Goal: Transaction & Acquisition: Purchase product/service

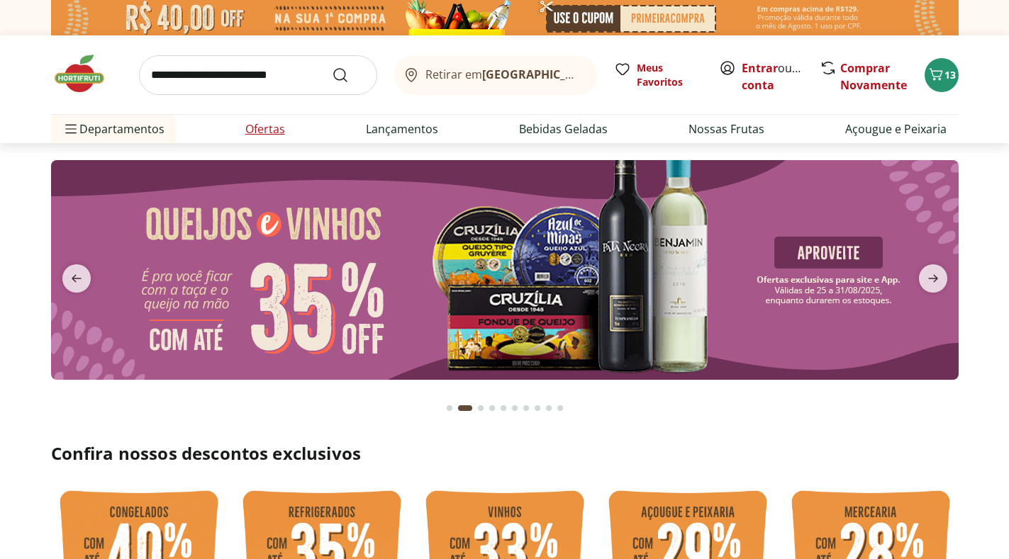
click at [255, 125] on link "Ofertas" at bounding box center [265, 129] width 40 height 17
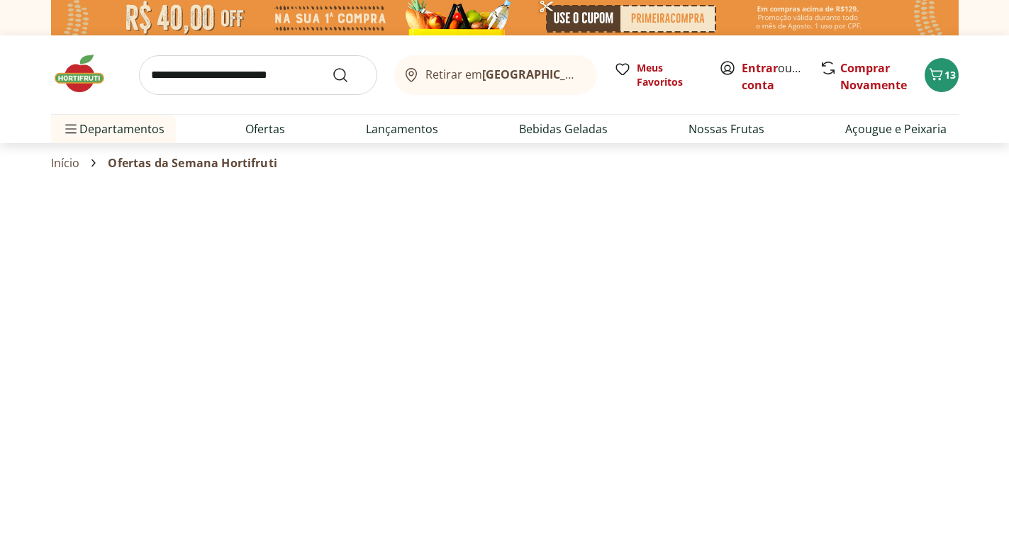
select select "**********"
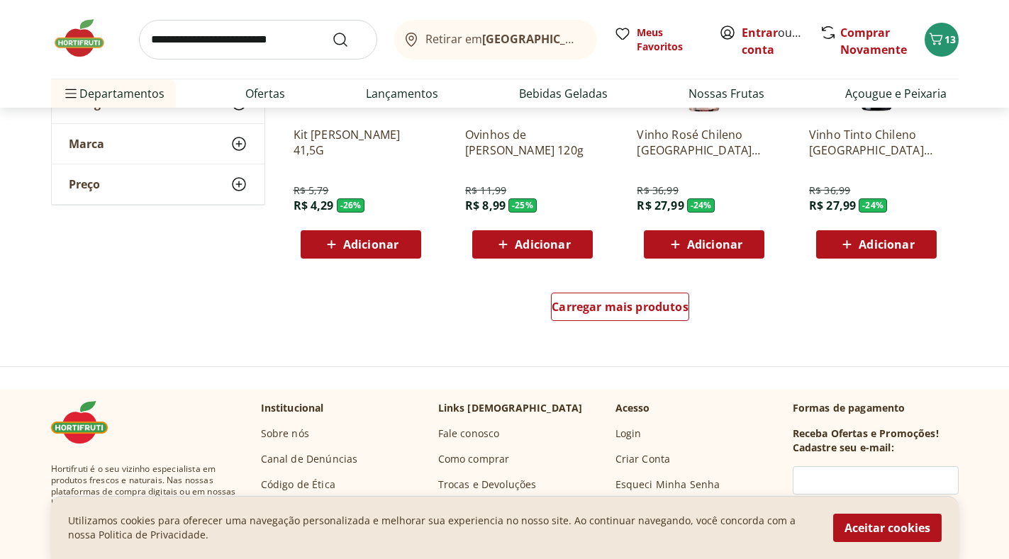
scroll to position [809, 0]
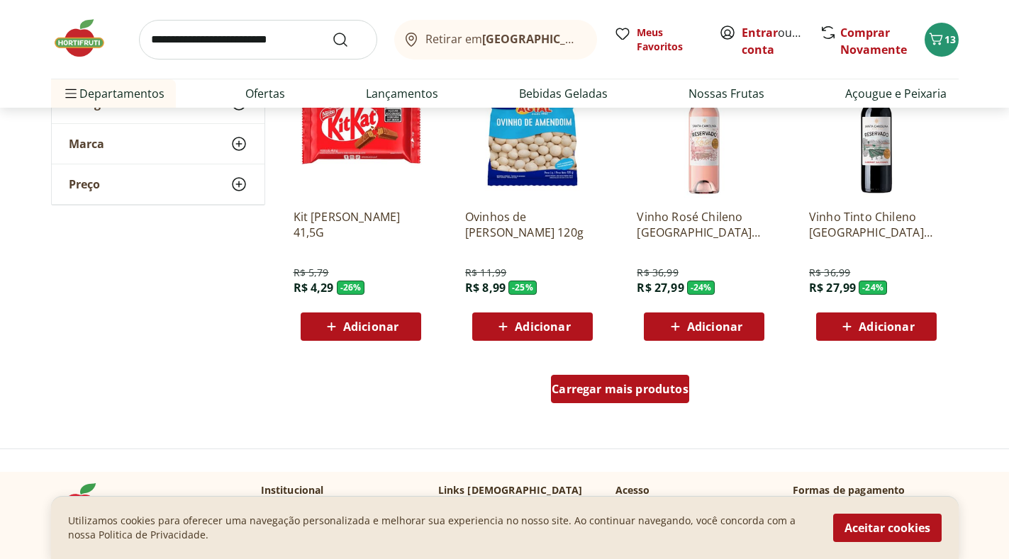
click at [603, 395] on span "Carregar mais produtos" at bounding box center [620, 389] width 137 height 11
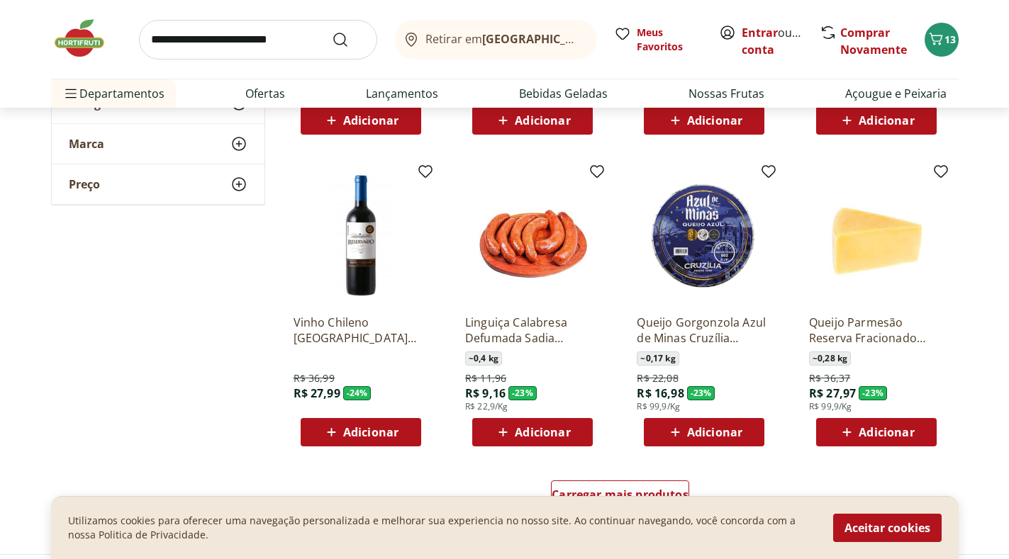
scroll to position [1754, 0]
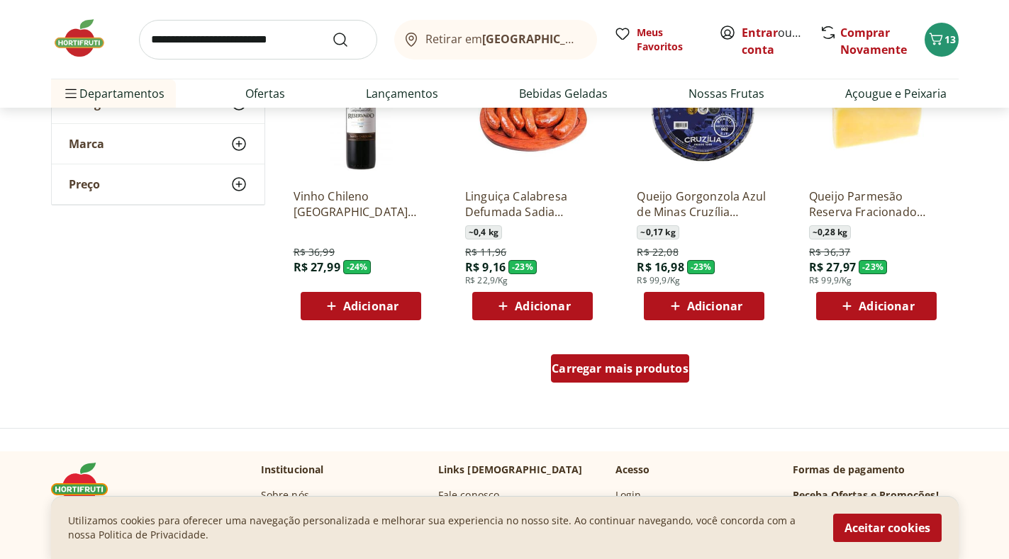
click at [618, 365] on span "Carregar mais produtos" at bounding box center [620, 368] width 137 height 11
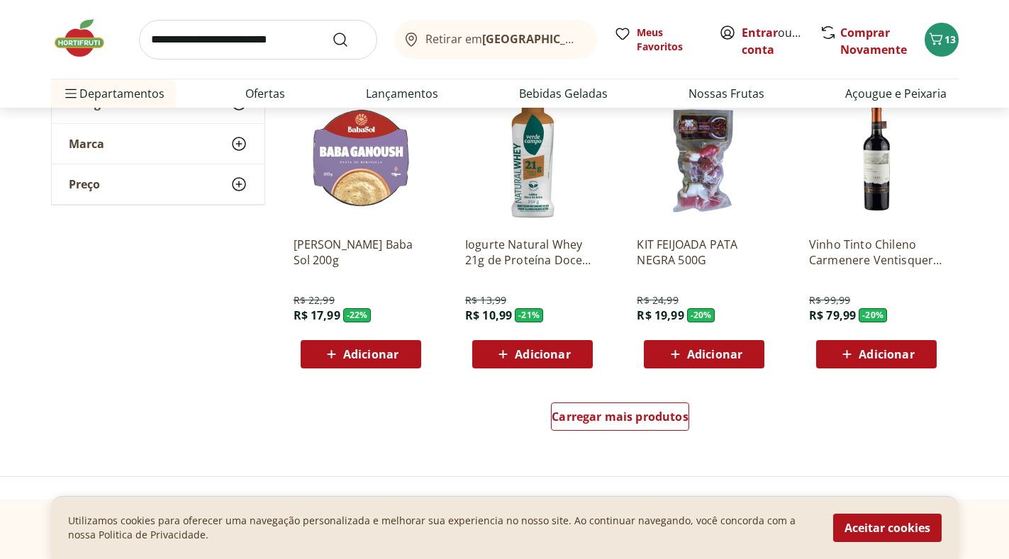
scroll to position [2614, 0]
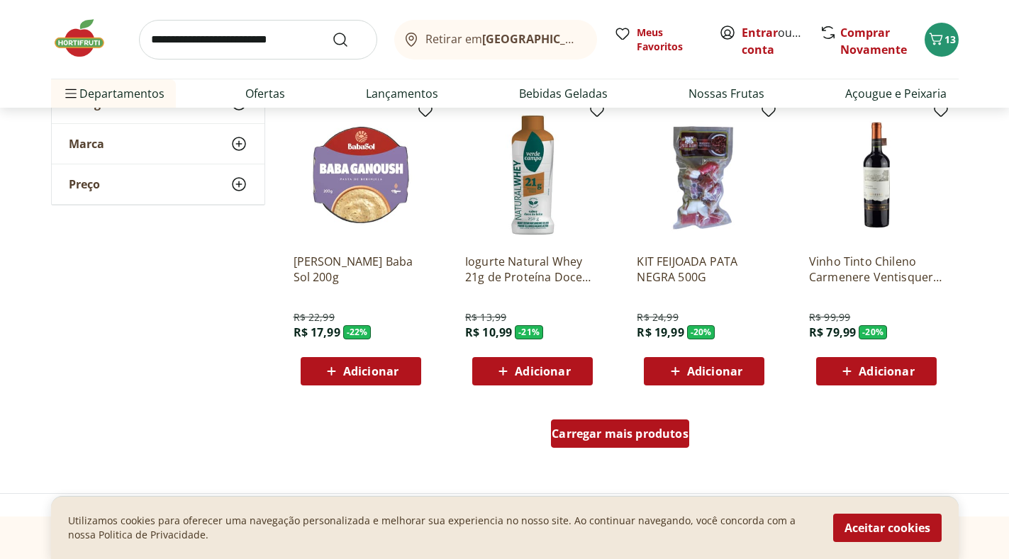
click at [630, 438] on span "Carregar mais produtos" at bounding box center [620, 433] width 137 height 11
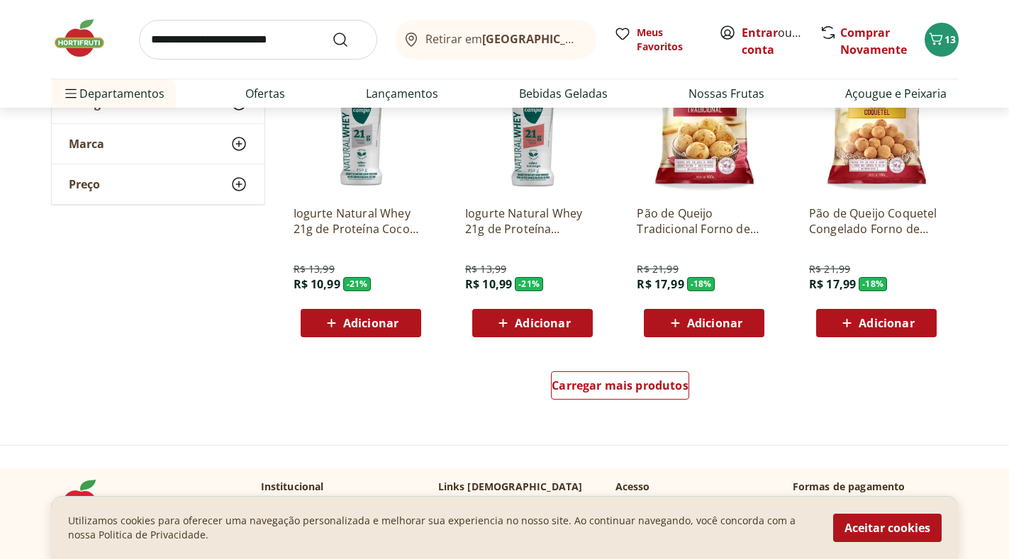
scroll to position [3739, 0]
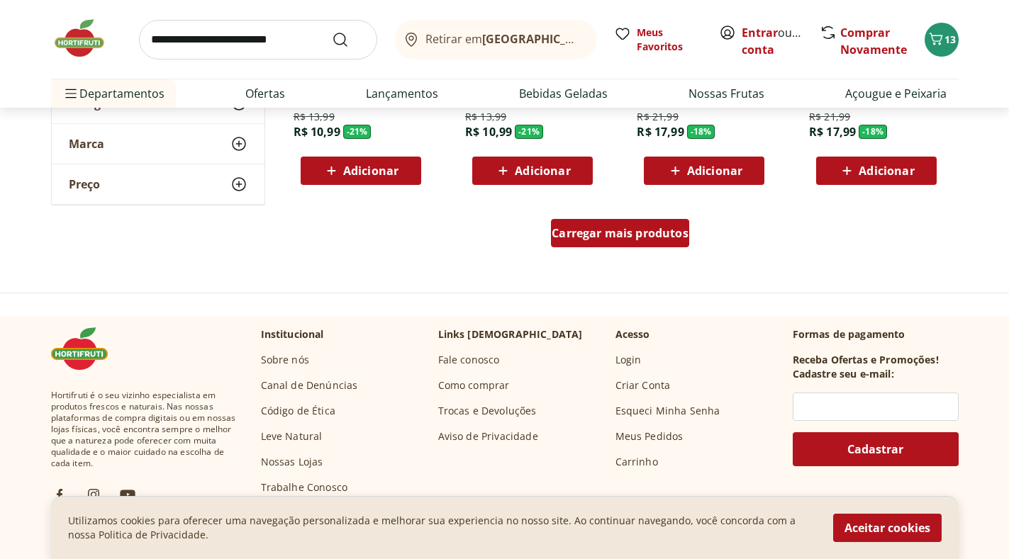
click at [661, 235] on span "Carregar mais produtos" at bounding box center [620, 233] width 137 height 11
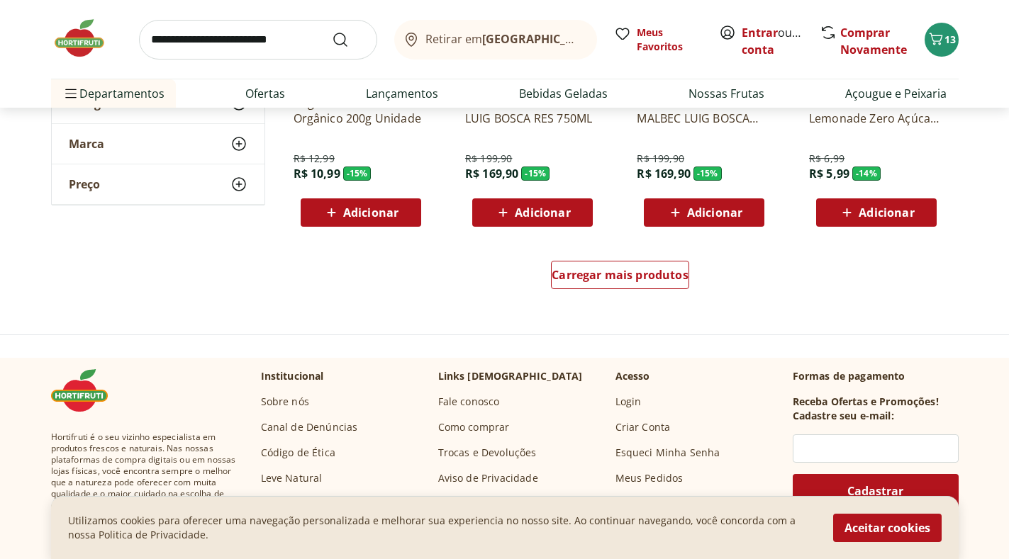
scroll to position [4557, 0]
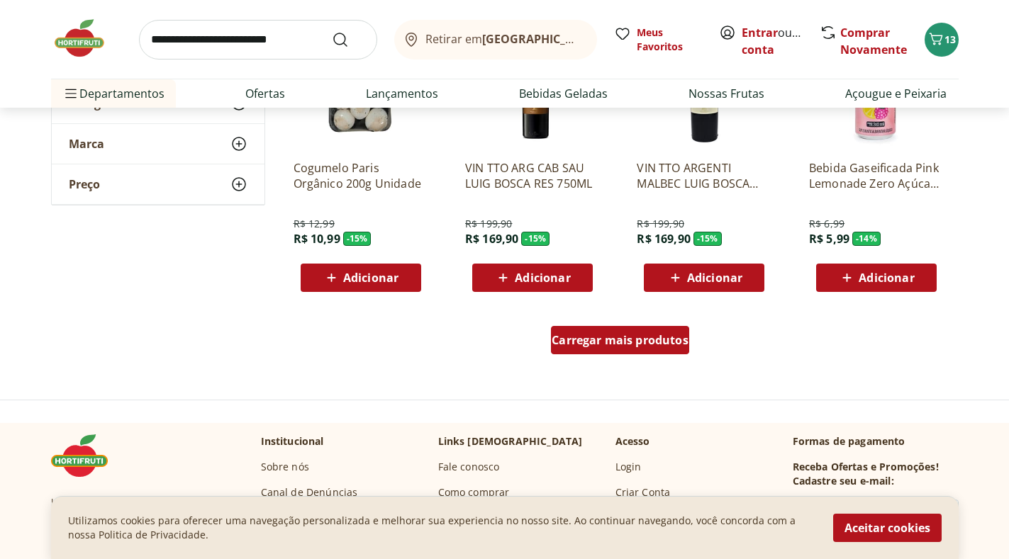
click at [625, 340] on span "Carregar mais produtos" at bounding box center [620, 340] width 137 height 11
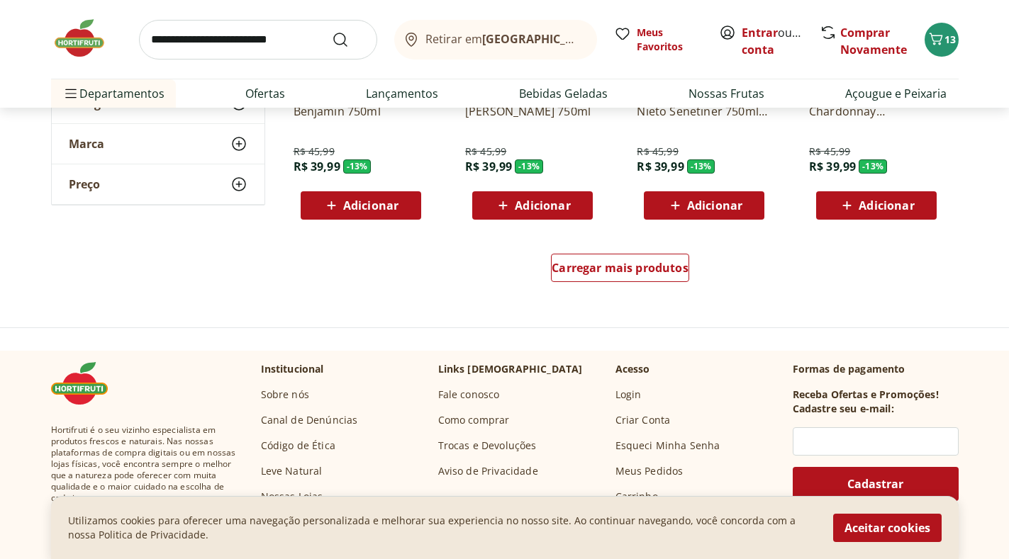
scroll to position [5563, 0]
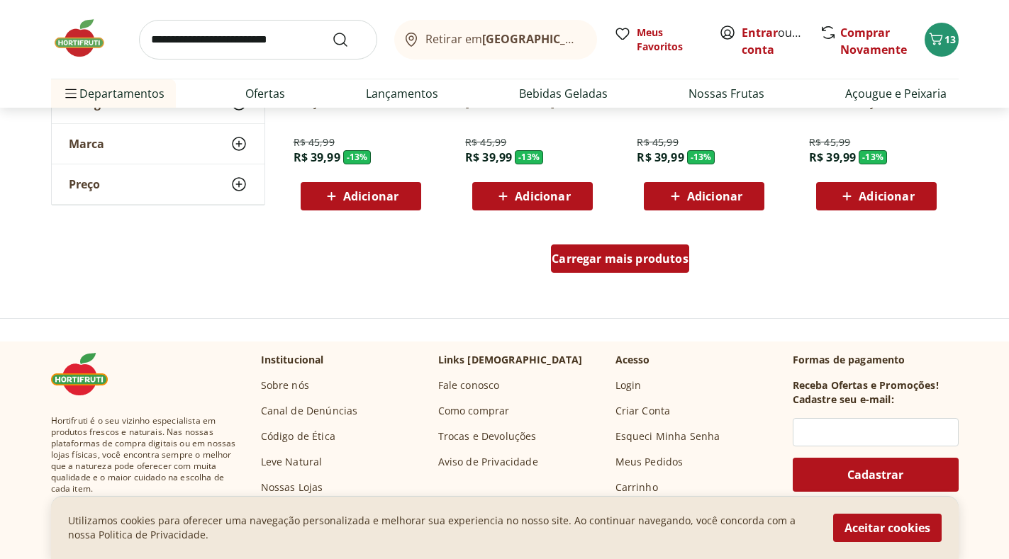
click at [630, 267] on div "Carregar mais produtos" at bounding box center [620, 259] width 138 height 28
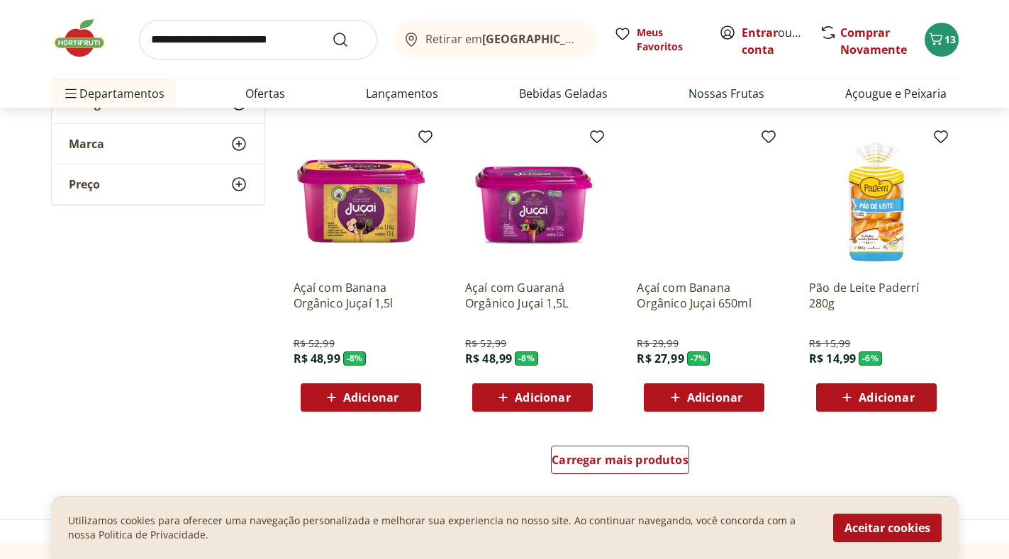
scroll to position [6308, 0]
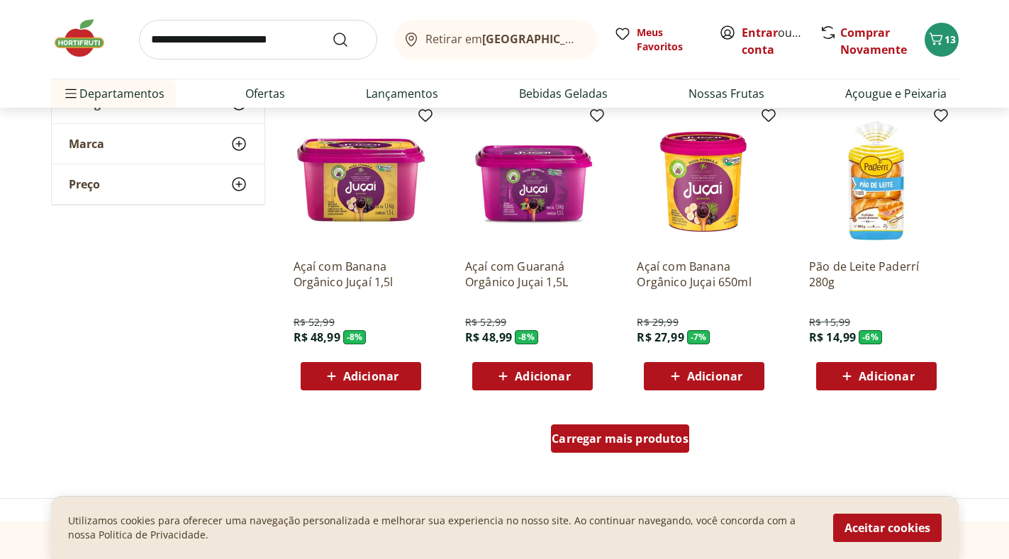
click at [659, 437] on span "Carregar mais produtos" at bounding box center [620, 438] width 137 height 11
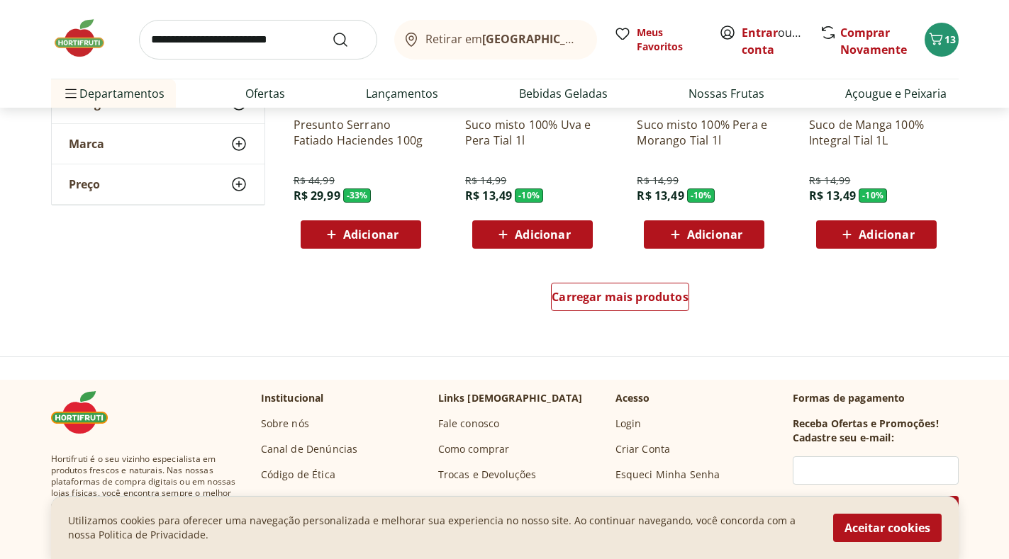
scroll to position [7409, 0]
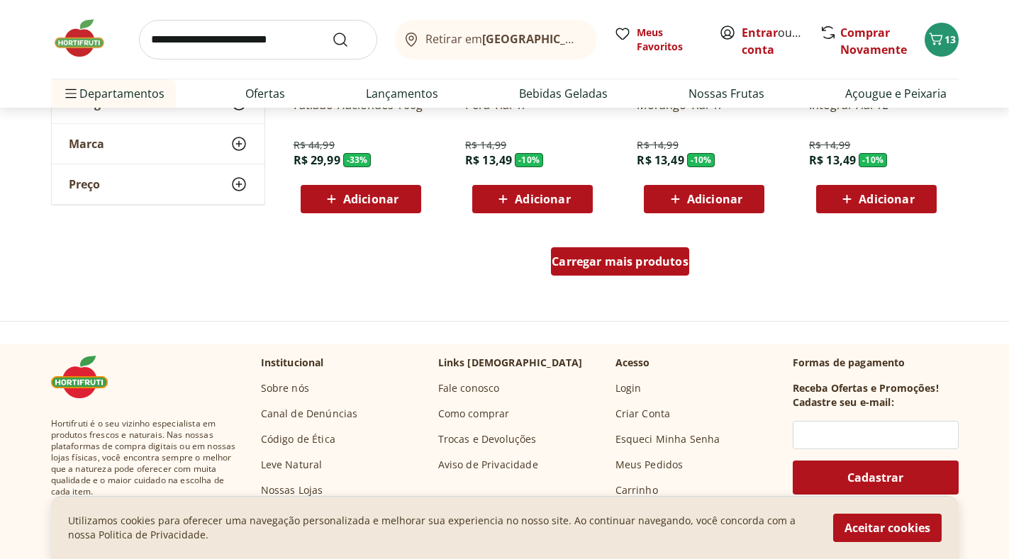
click at [592, 278] on link "Carregar mais produtos" at bounding box center [620, 264] width 138 height 34
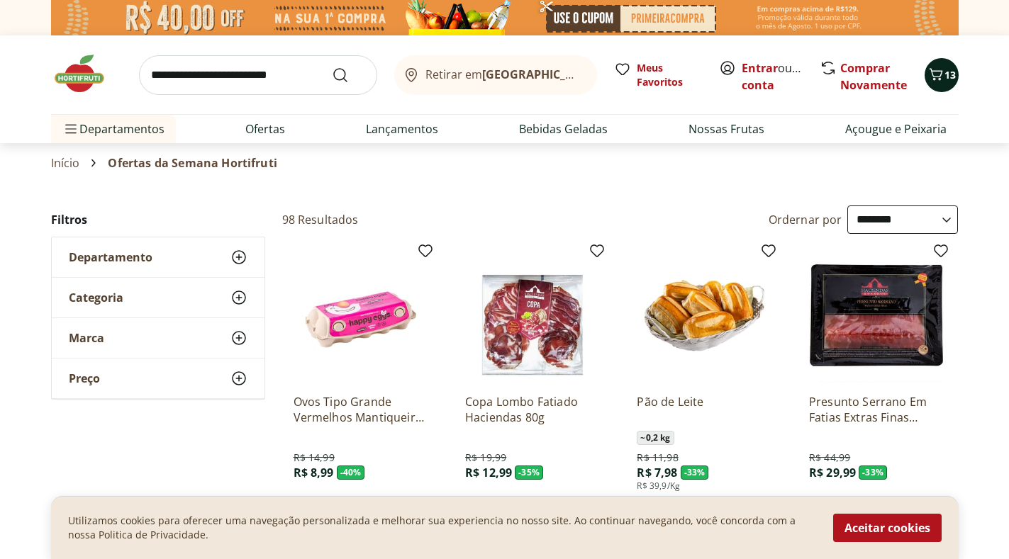
click at [945, 70] on span "13" at bounding box center [950, 74] width 11 height 13
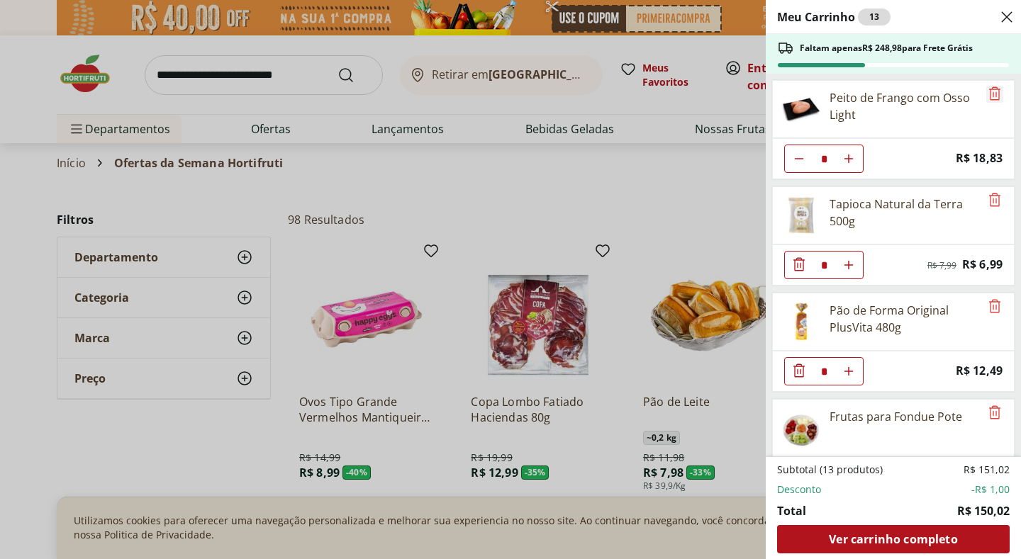
click at [992, 100] on icon "Remove" at bounding box center [994, 93] width 11 height 13
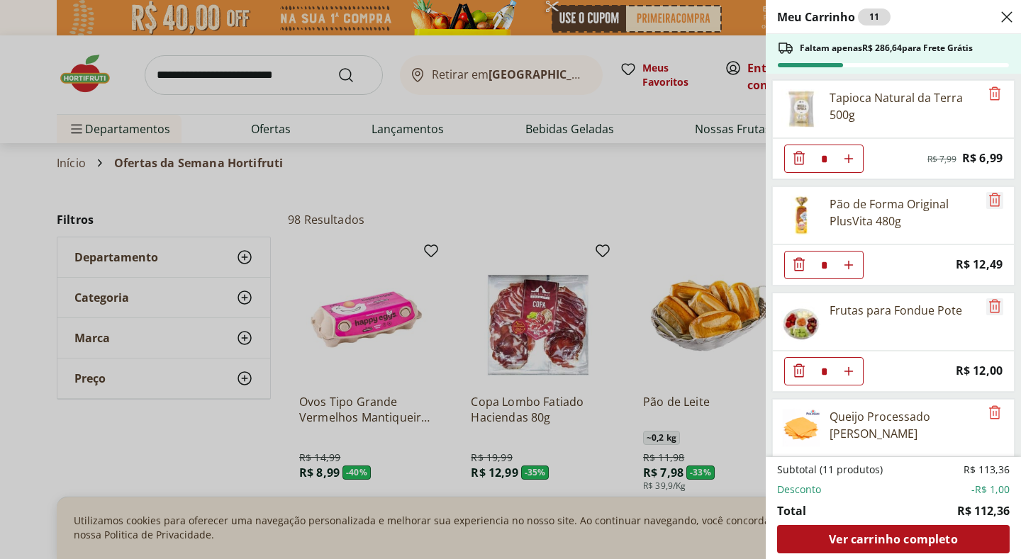
click at [987, 198] on icon "Remove" at bounding box center [994, 199] width 17 height 17
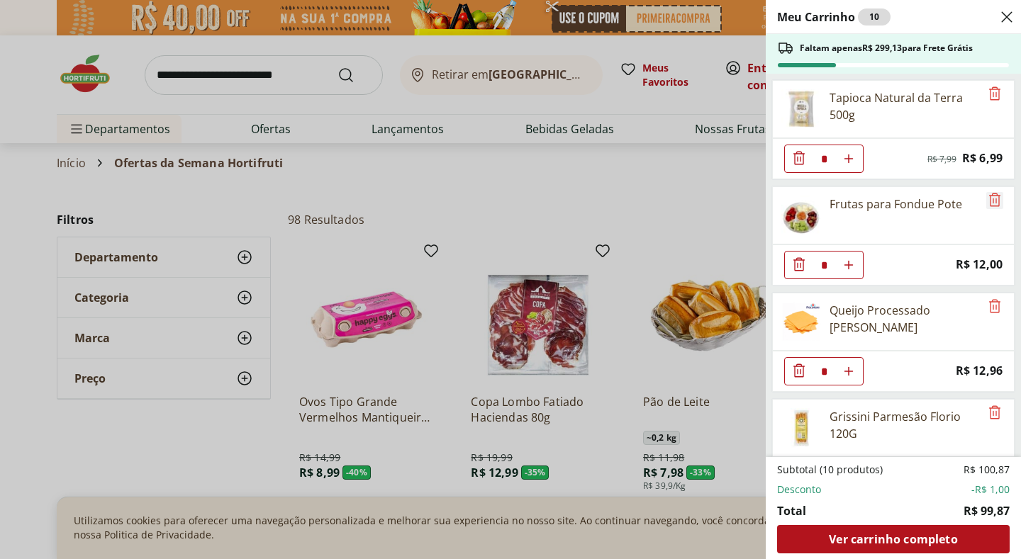
click at [987, 198] on icon "Remove" at bounding box center [994, 199] width 17 height 17
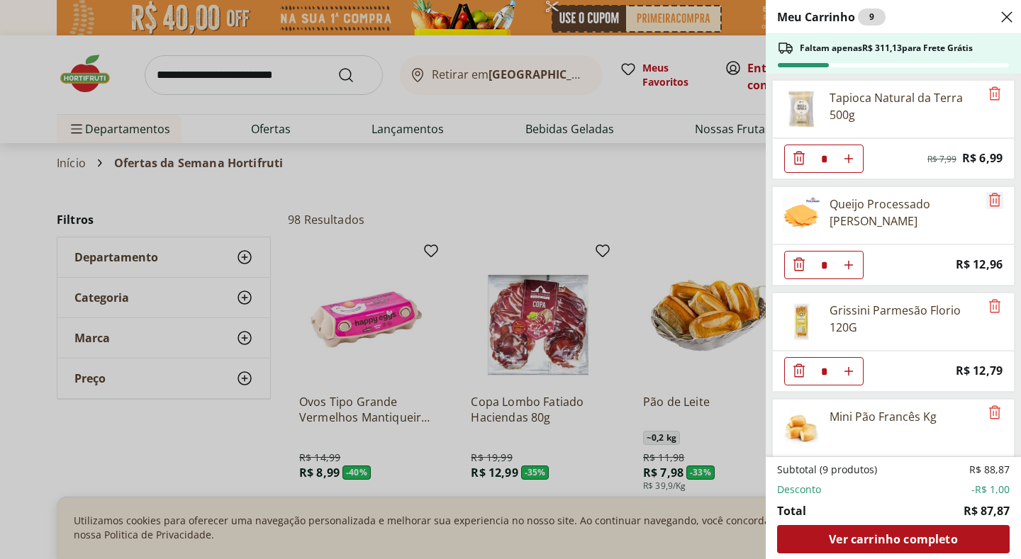
click at [986, 197] on icon "Remove" at bounding box center [994, 199] width 17 height 17
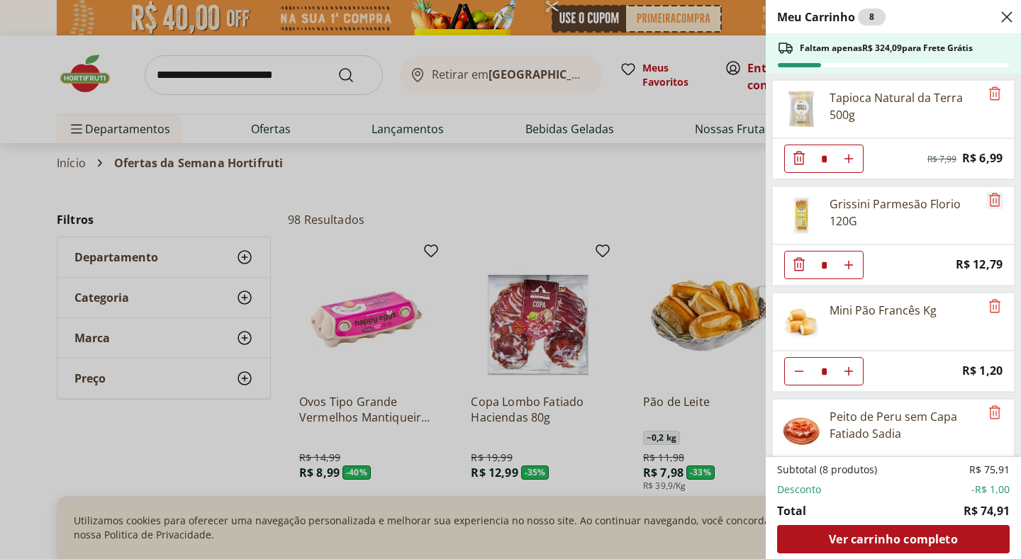
click at [986, 195] on icon "Remove" at bounding box center [994, 199] width 17 height 17
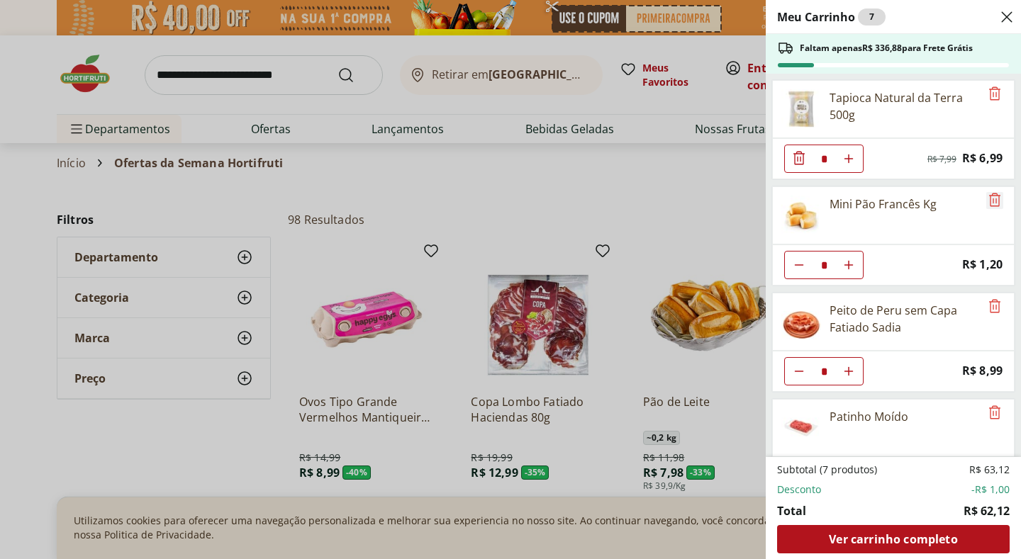
click at [986, 195] on icon "Remove" at bounding box center [994, 199] width 17 height 17
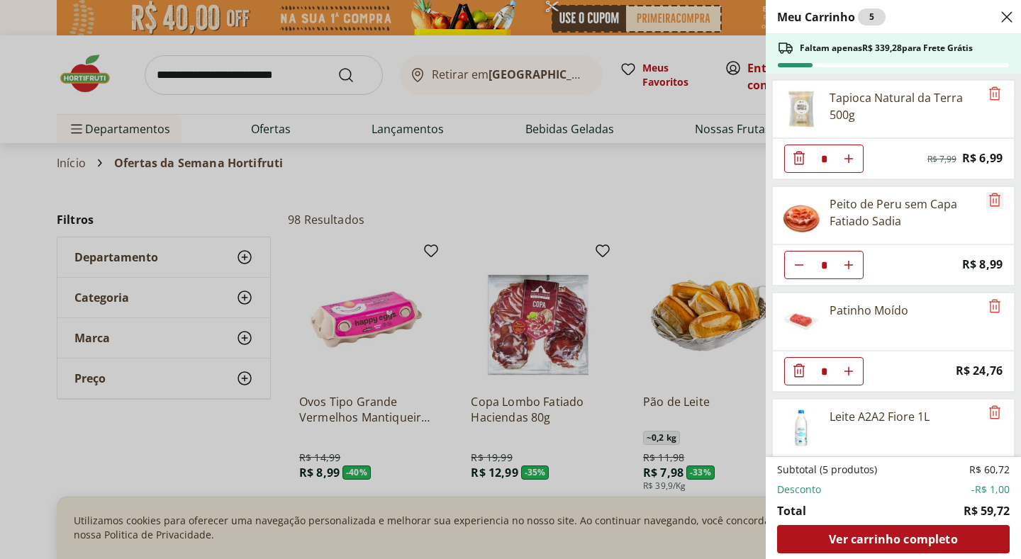
click at [986, 195] on icon "Remove" at bounding box center [994, 199] width 17 height 17
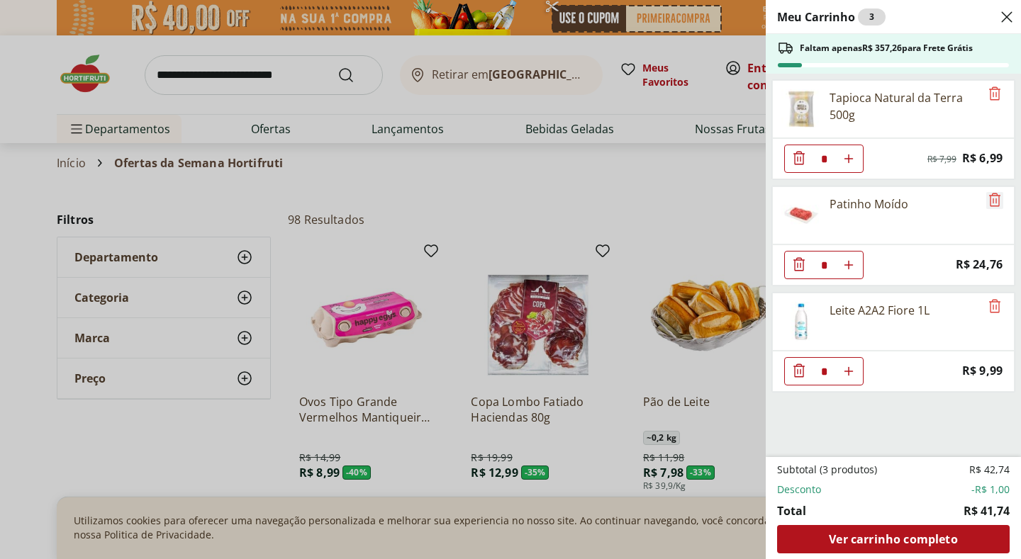
click at [986, 195] on icon "Remove" at bounding box center [994, 199] width 17 height 17
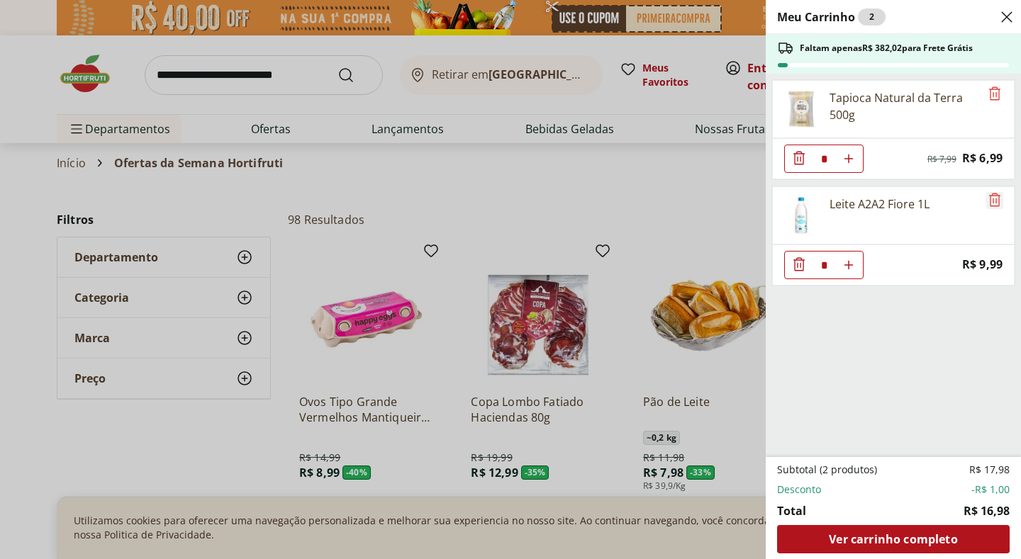
click at [986, 195] on icon "Remove" at bounding box center [994, 199] width 17 height 17
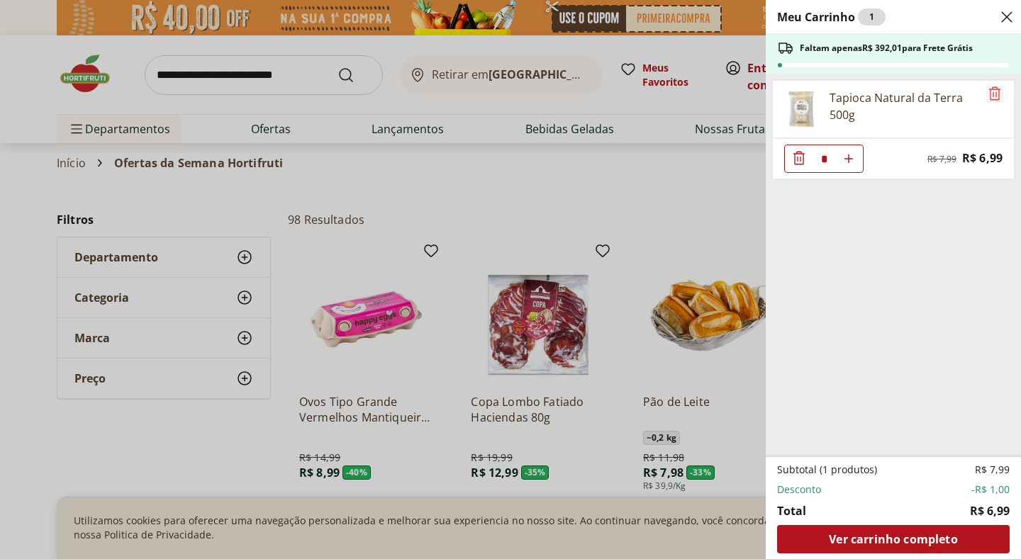
click at [993, 89] on icon "Remove" at bounding box center [994, 93] width 17 height 17
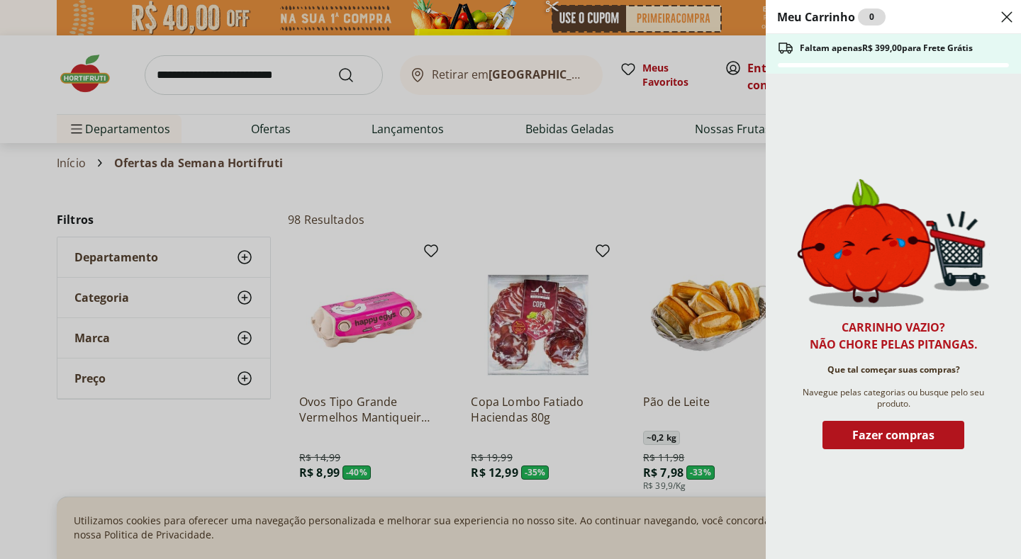
click at [1007, 15] on icon "Close" at bounding box center [1006, 17] width 17 height 17
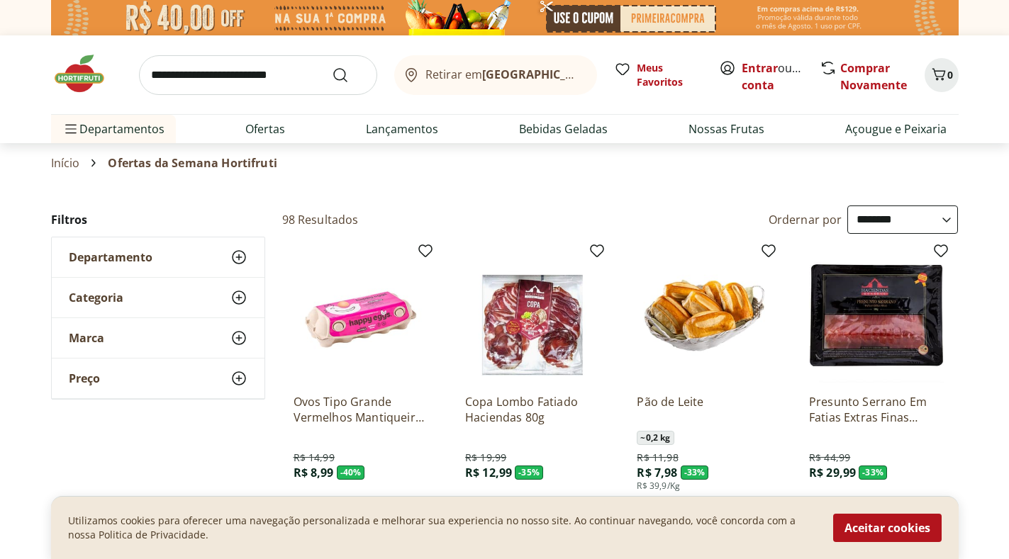
click at [309, 86] on input "search" at bounding box center [258, 75] width 238 height 40
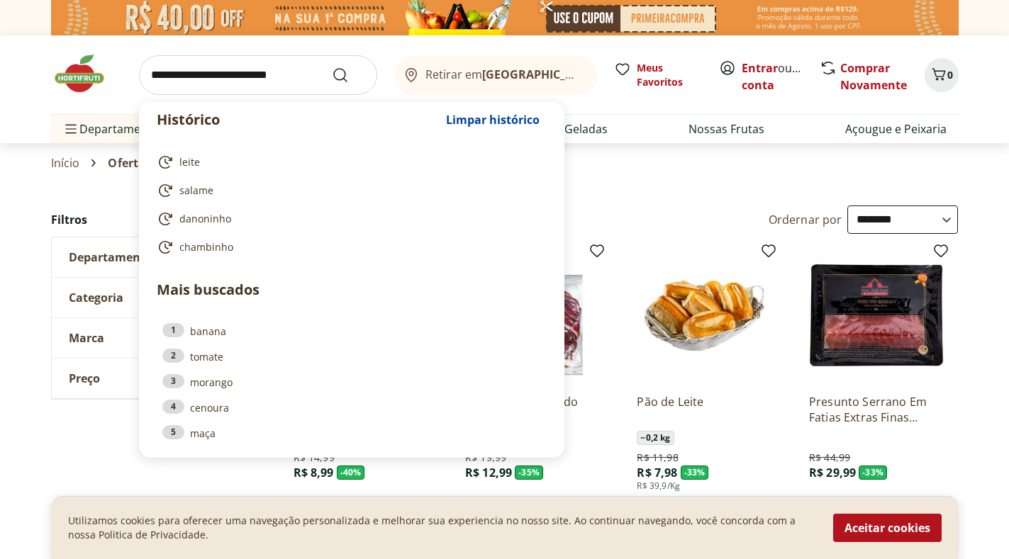
click at [261, 62] on input "search" at bounding box center [258, 75] width 238 height 40
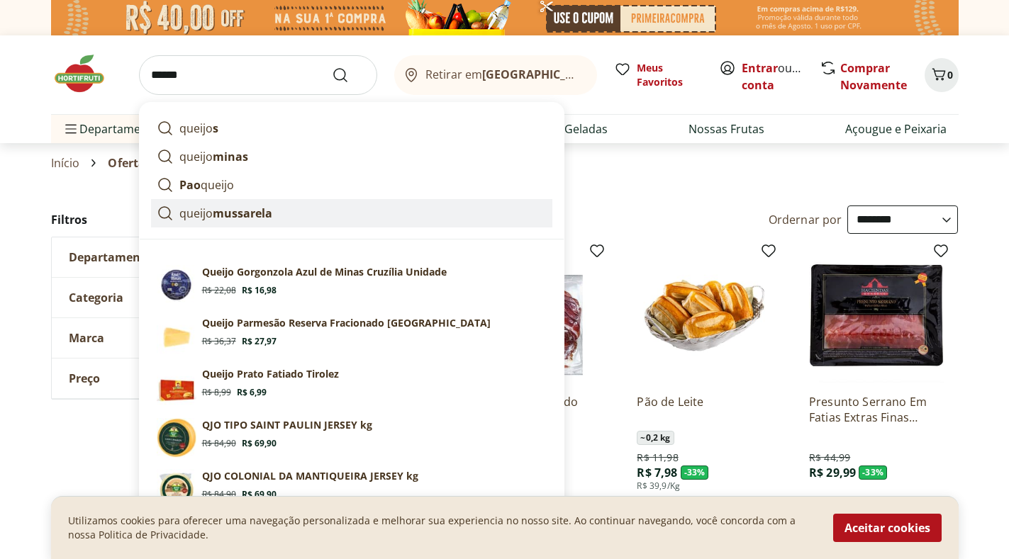
click at [255, 222] on link "[PERSON_NAME]" at bounding box center [351, 213] width 401 height 28
type input "**********"
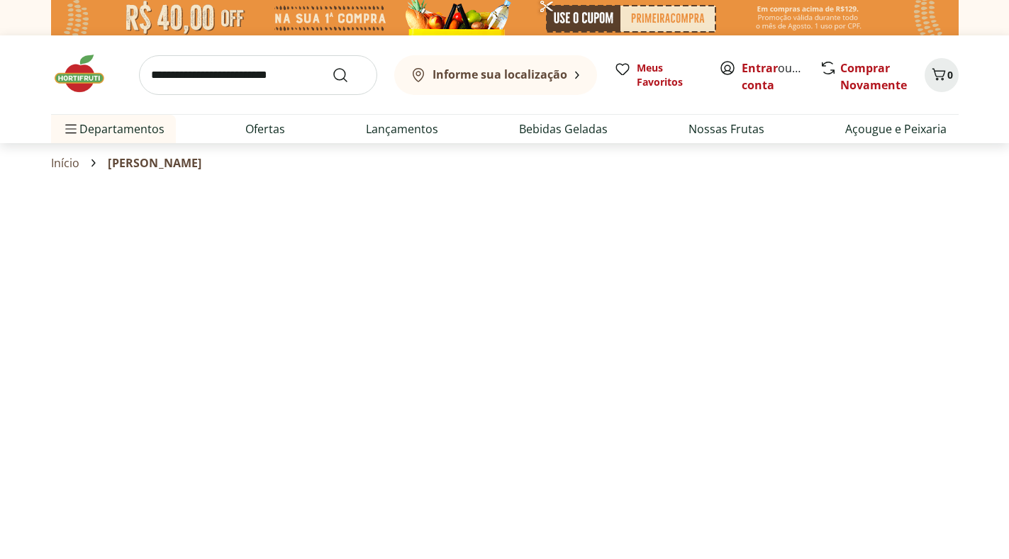
select select "**********"
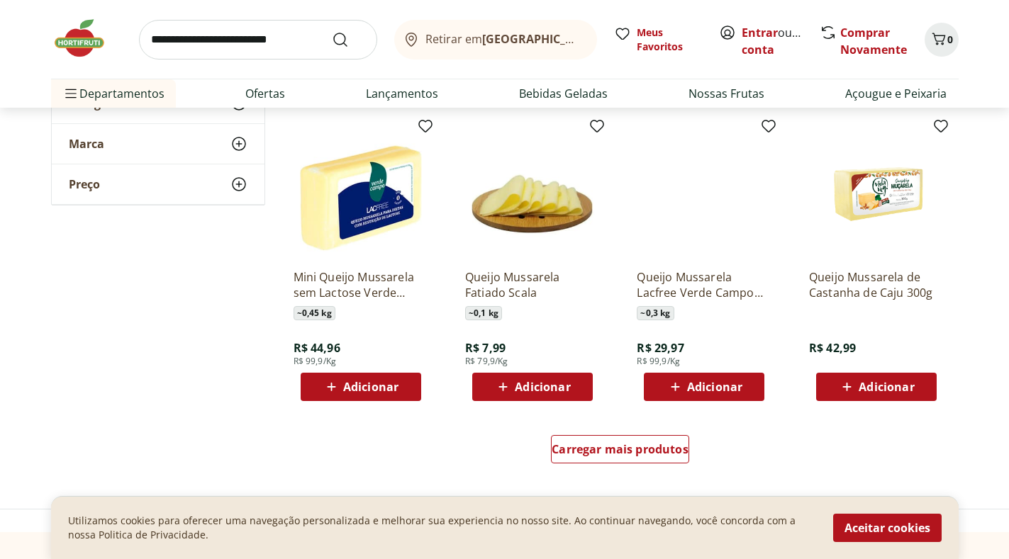
scroll to position [808, 0]
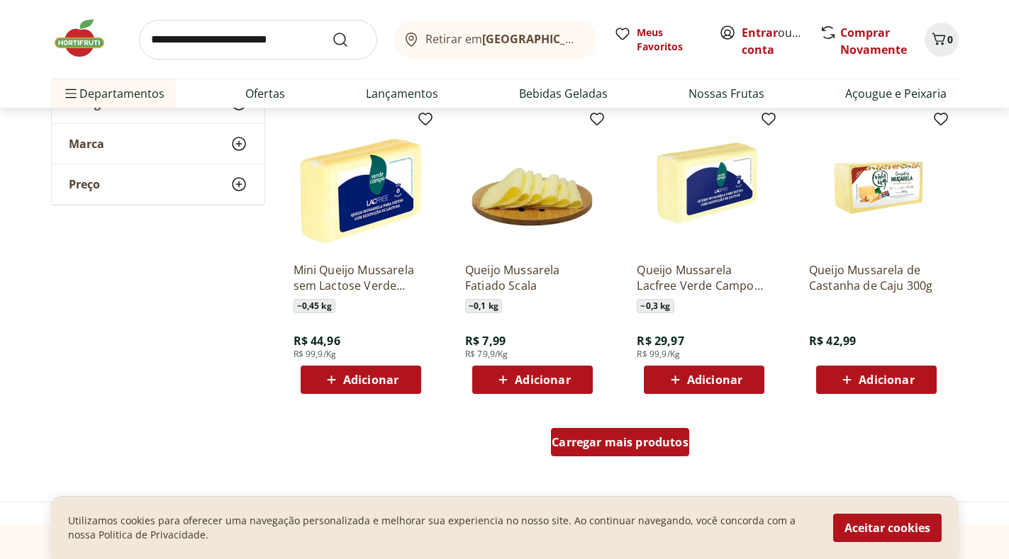
click at [598, 442] on span "Carregar mais produtos" at bounding box center [620, 442] width 137 height 11
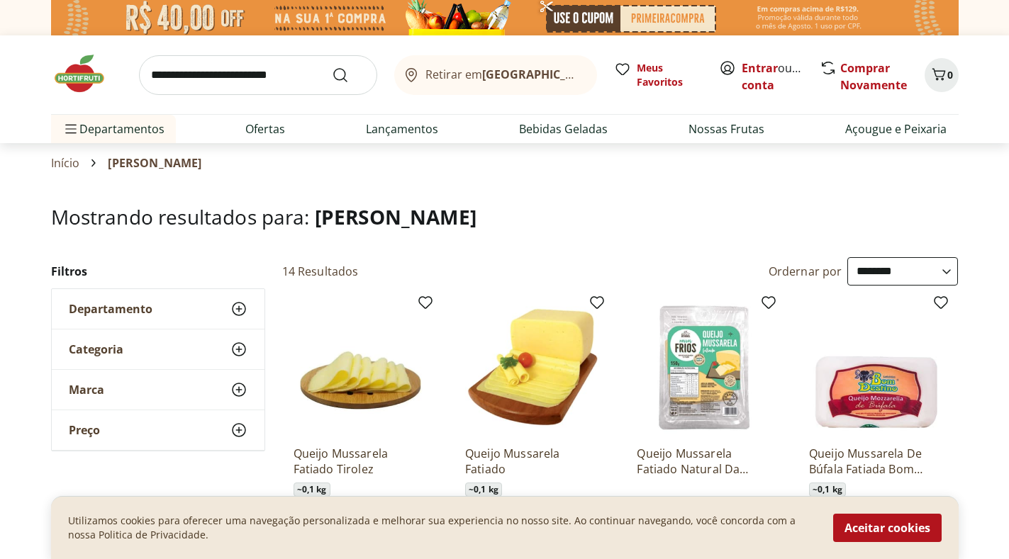
click at [80, 63] on img at bounding box center [86, 73] width 71 height 43
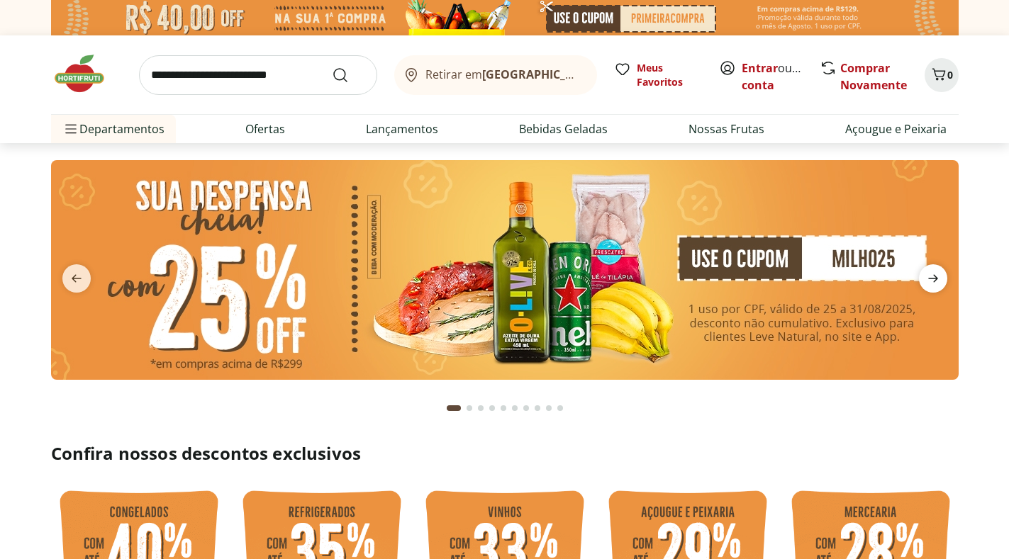
click at [930, 286] on icon "next" at bounding box center [933, 278] width 17 height 17
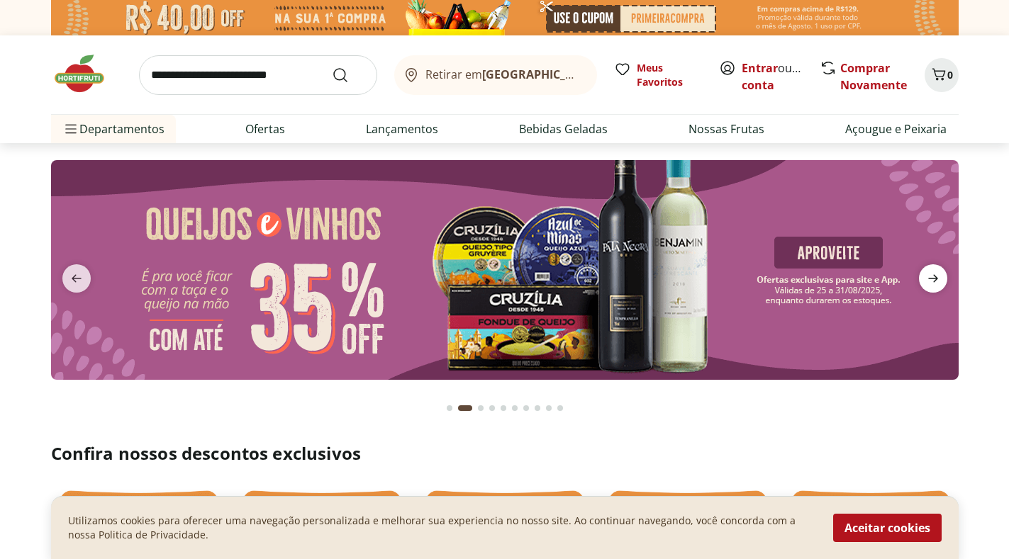
click at [930, 286] on icon "next" at bounding box center [933, 278] width 17 height 17
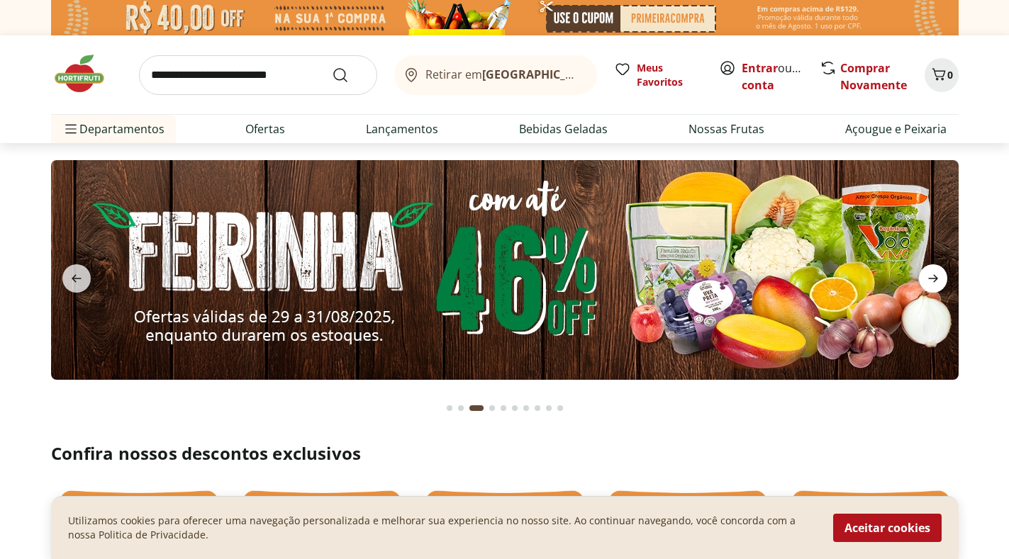
click at [930, 282] on icon "next" at bounding box center [933, 278] width 17 height 17
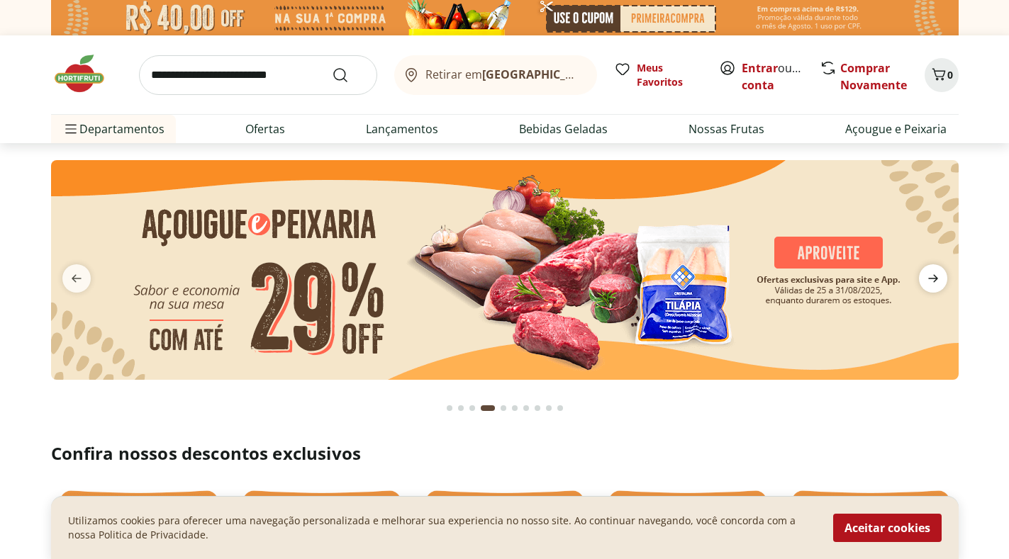
click at [930, 282] on icon "next" at bounding box center [933, 278] width 17 height 17
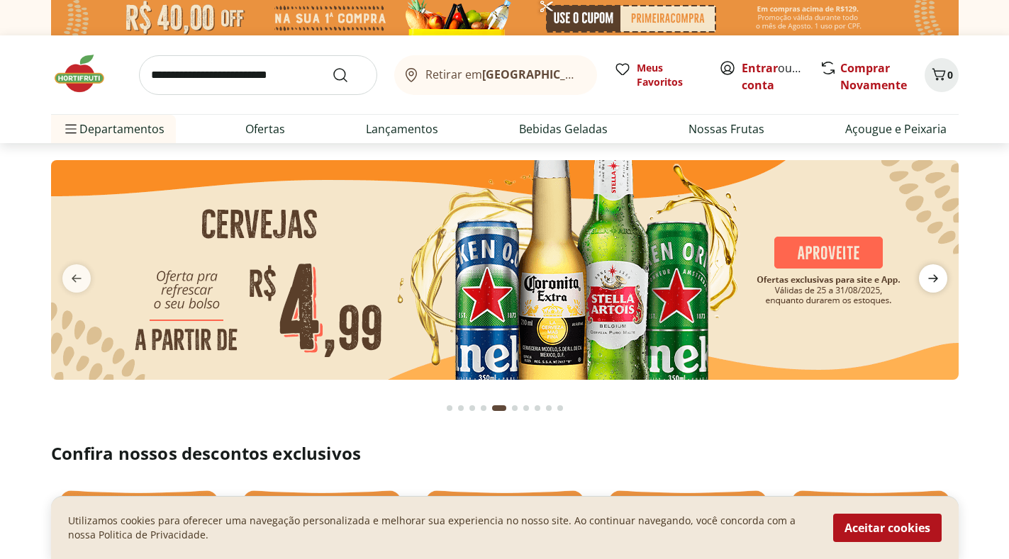
click at [930, 282] on icon "next" at bounding box center [933, 278] width 17 height 17
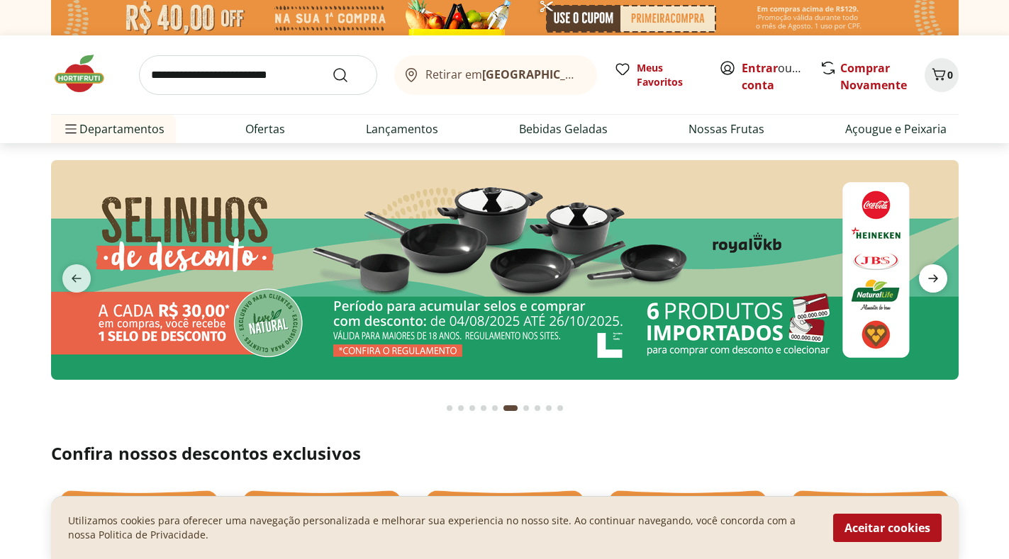
click at [930, 279] on icon "next" at bounding box center [933, 278] width 17 height 17
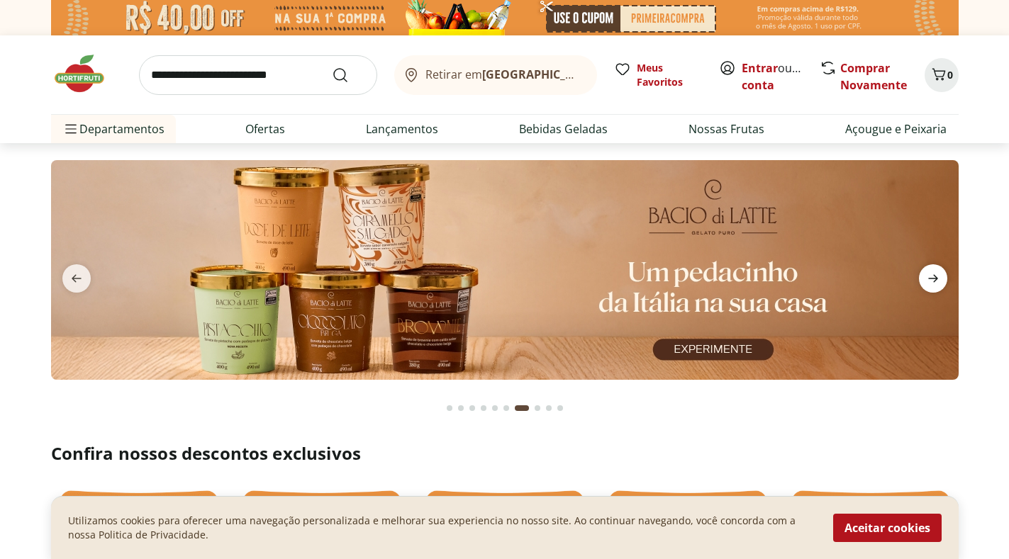
click at [930, 279] on icon "next" at bounding box center [933, 279] width 10 height 8
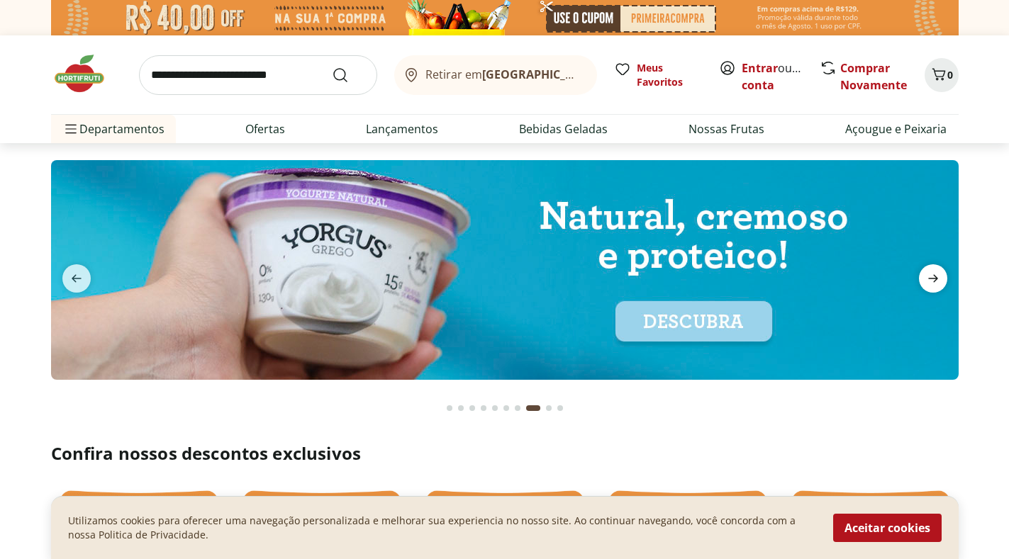
click at [930, 279] on icon "next" at bounding box center [933, 279] width 10 height 8
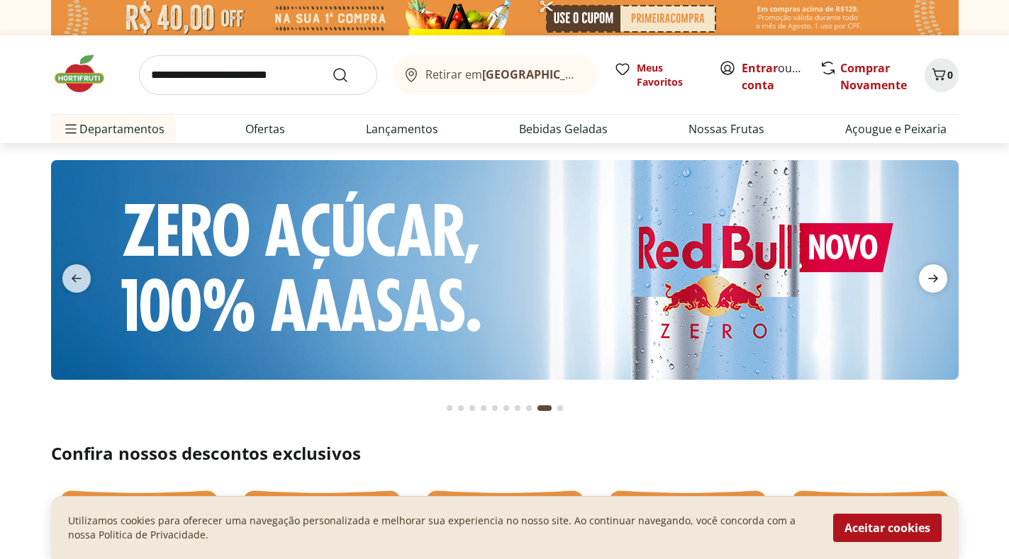
click at [930, 279] on icon "next" at bounding box center [933, 279] width 10 height 8
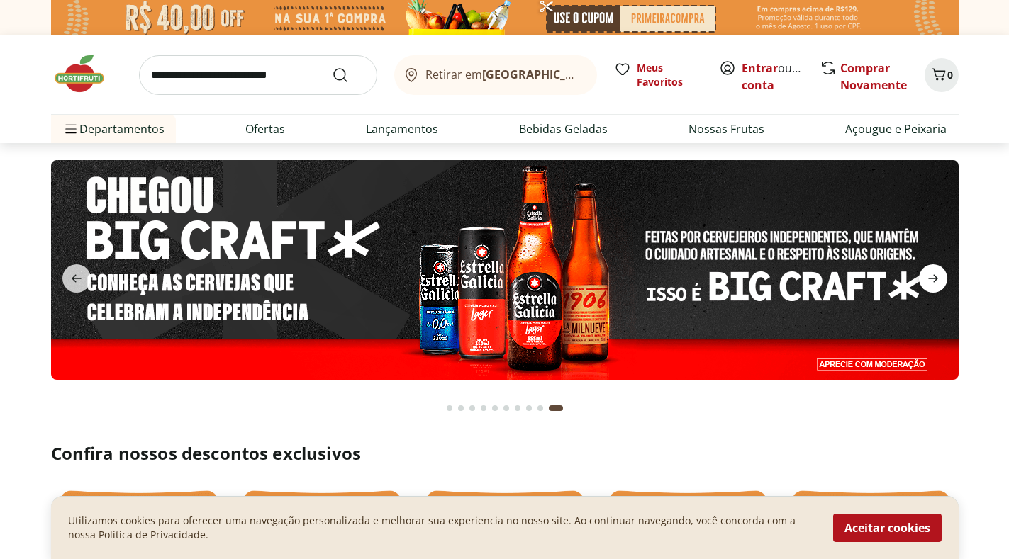
click at [930, 279] on icon "next" at bounding box center [933, 279] width 10 height 8
